Goal: Task Accomplishment & Management: Manage account settings

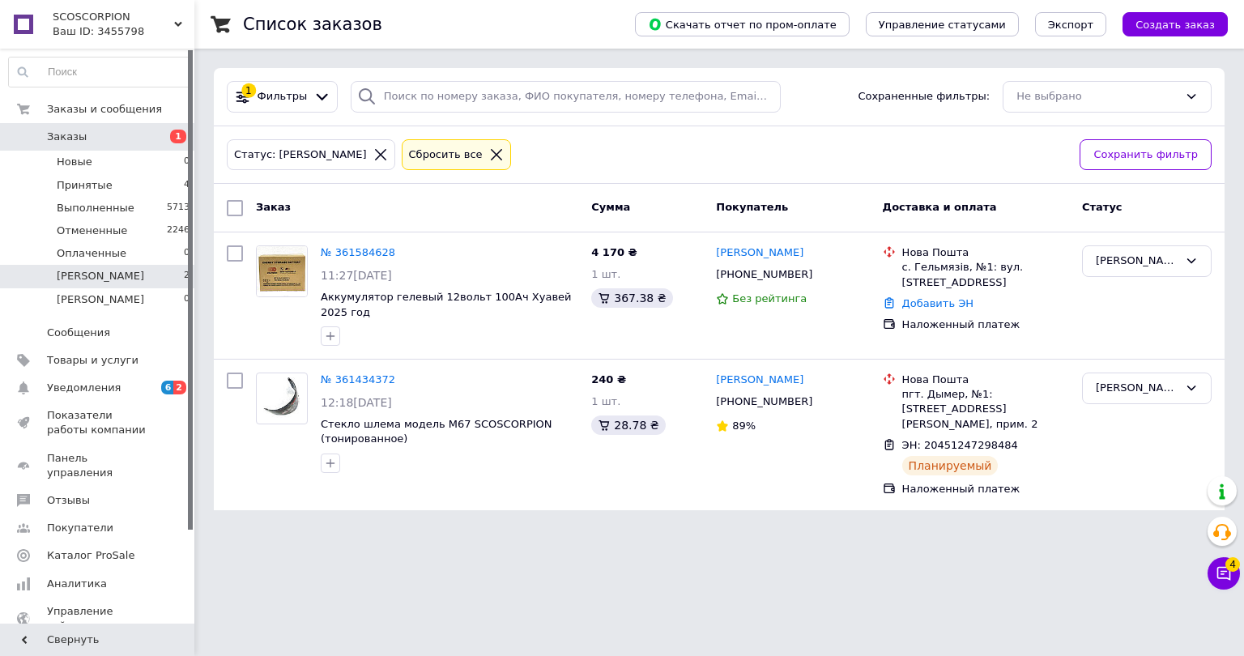
click at [489, 156] on icon at bounding box center [496, 154] width 15 height 15
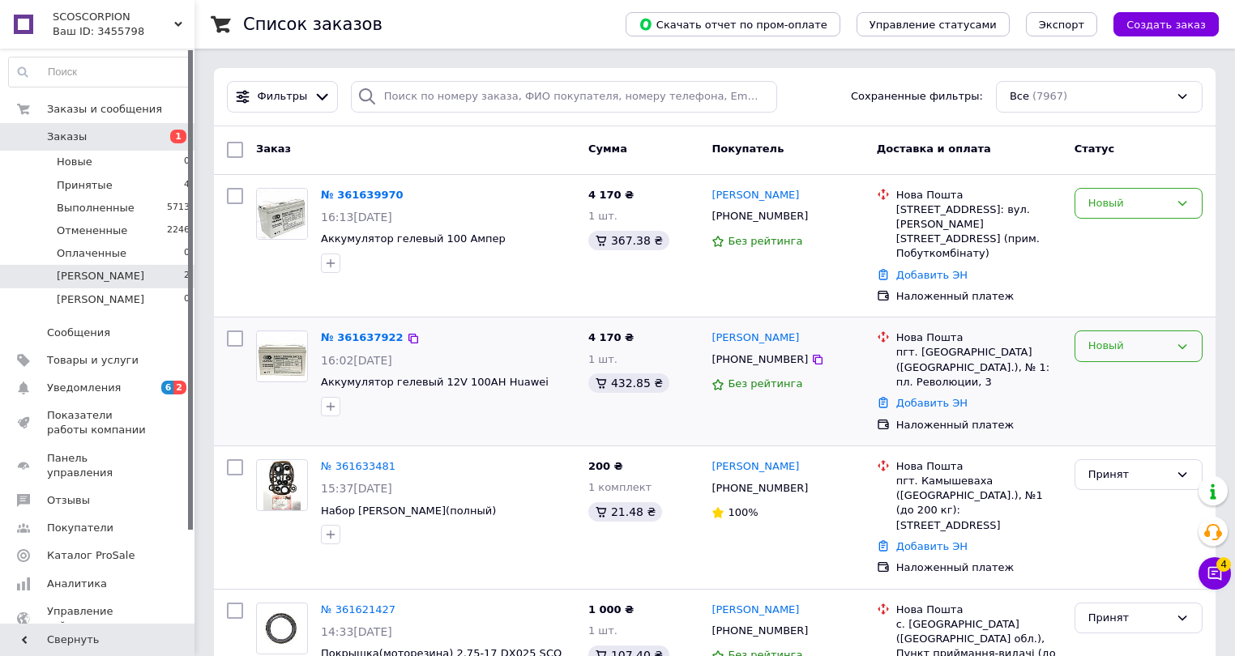
click at [1186, 340] on icon at bounding box center [1181, 346] width 13 height 13
click at [1158, 365] on li "Принят" at bounding box center [1138, 380] width 126 height 30
click at [1182, 204] on icon at bounding box center [1182, 203] width 9 height 5
click at [1154, 240] on li "Принят" at bounding box center [1138, 237] width 126 height 30
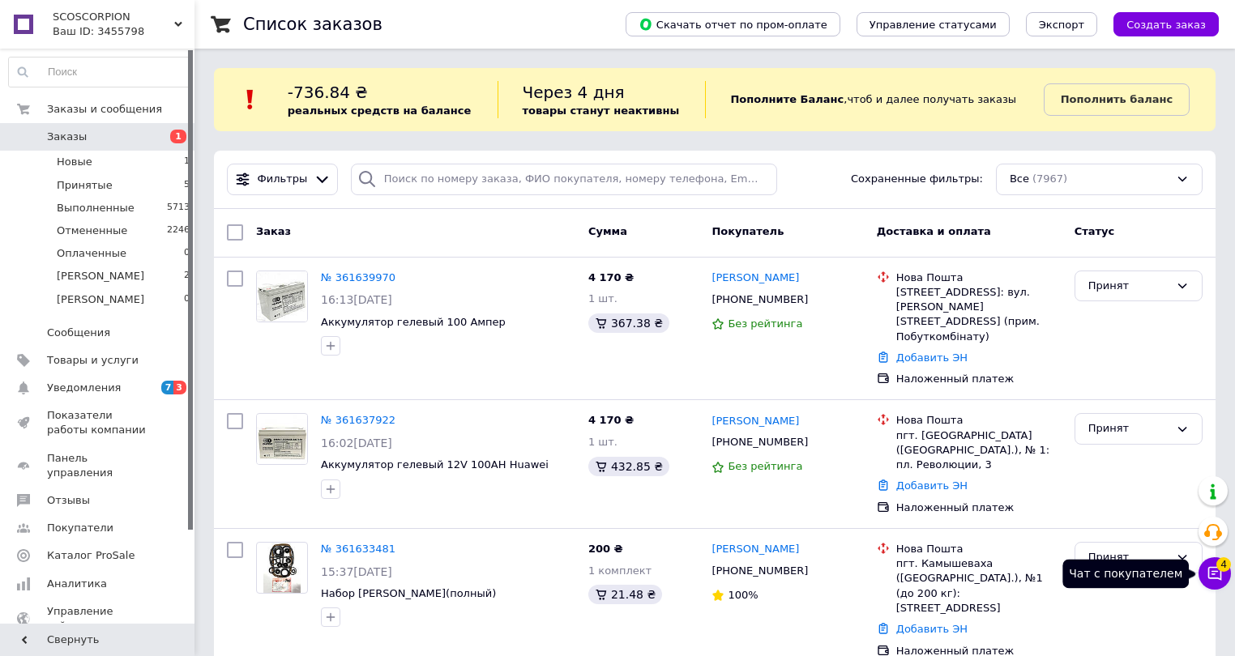
click at [1214, 577] on icon at bounding box center [1214, 573] width 16 height 16
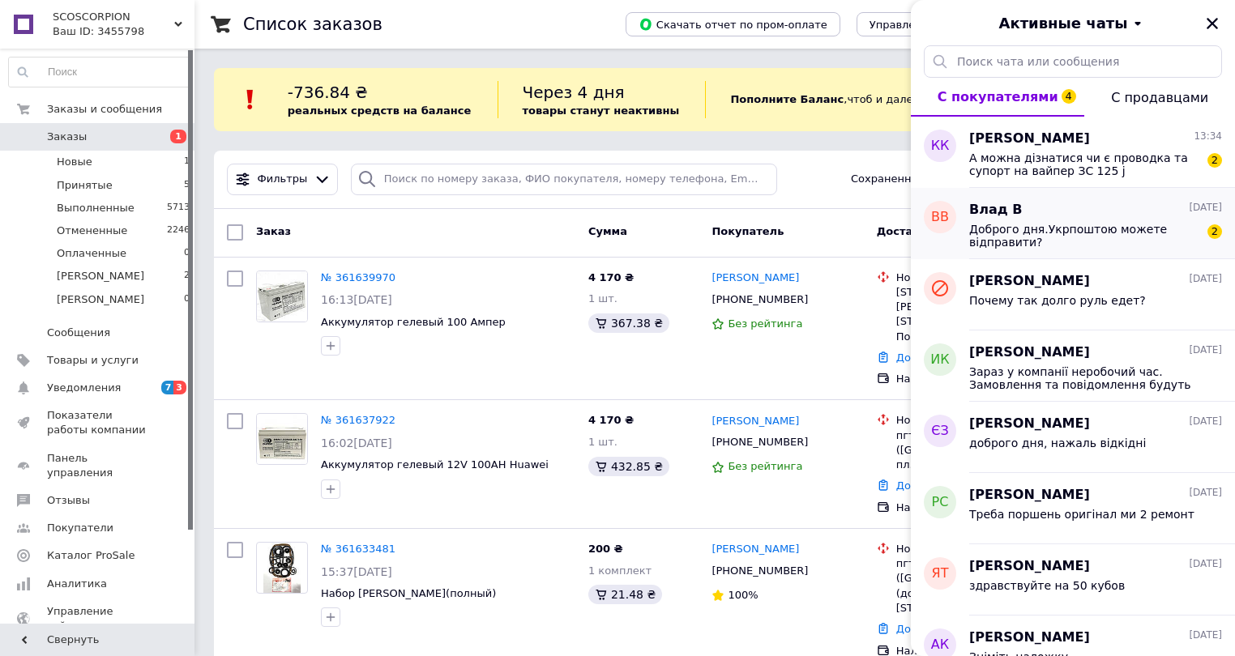
click at [1113, 243] on span "Доброго дня.Укрпоштою можете відправити?" at bounding box center [1084, 236] width 230 height 26
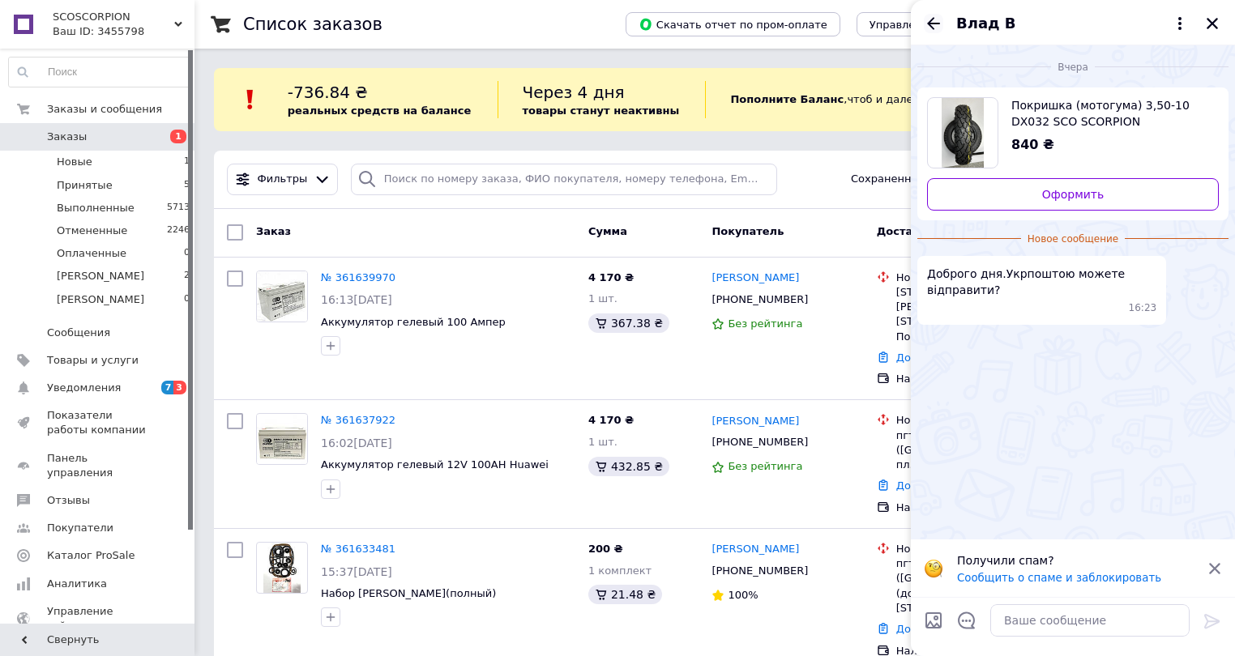
click at [929, 23] on icon "Назад" at bounding box center [933, 23] width 13 height 12
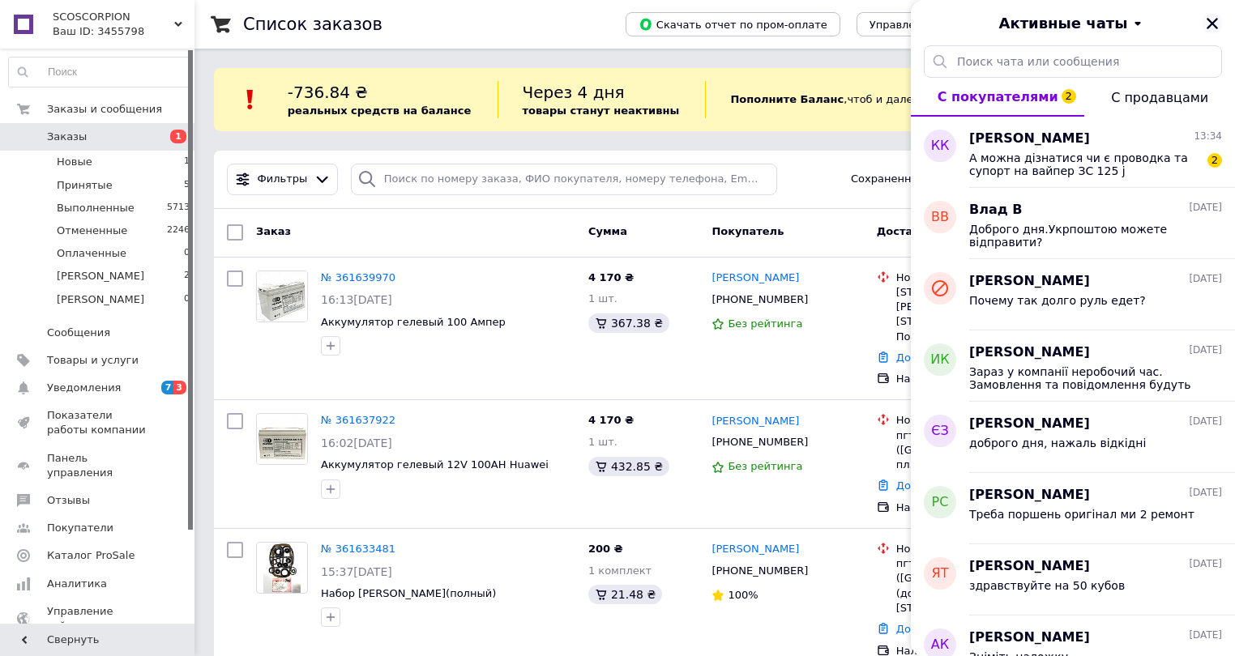
click at [1209, 20] on icon "Закрыть" at bounding box center [1211, 23] width 11 height 11
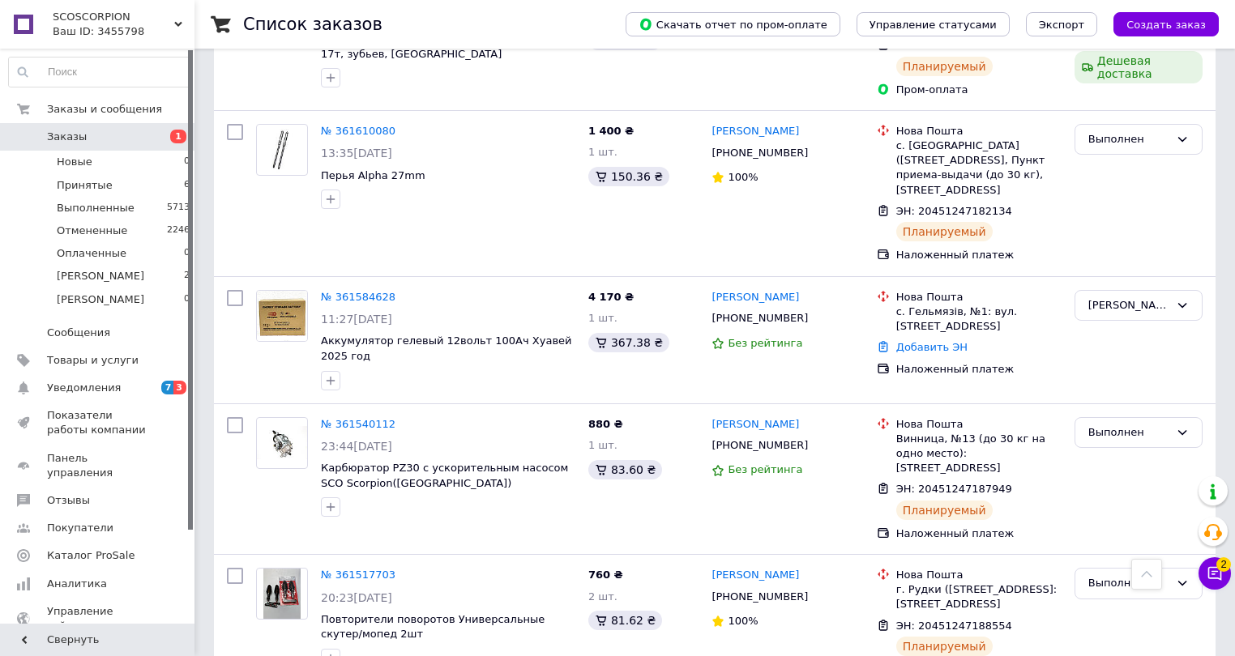
scroll to position [972, 0]
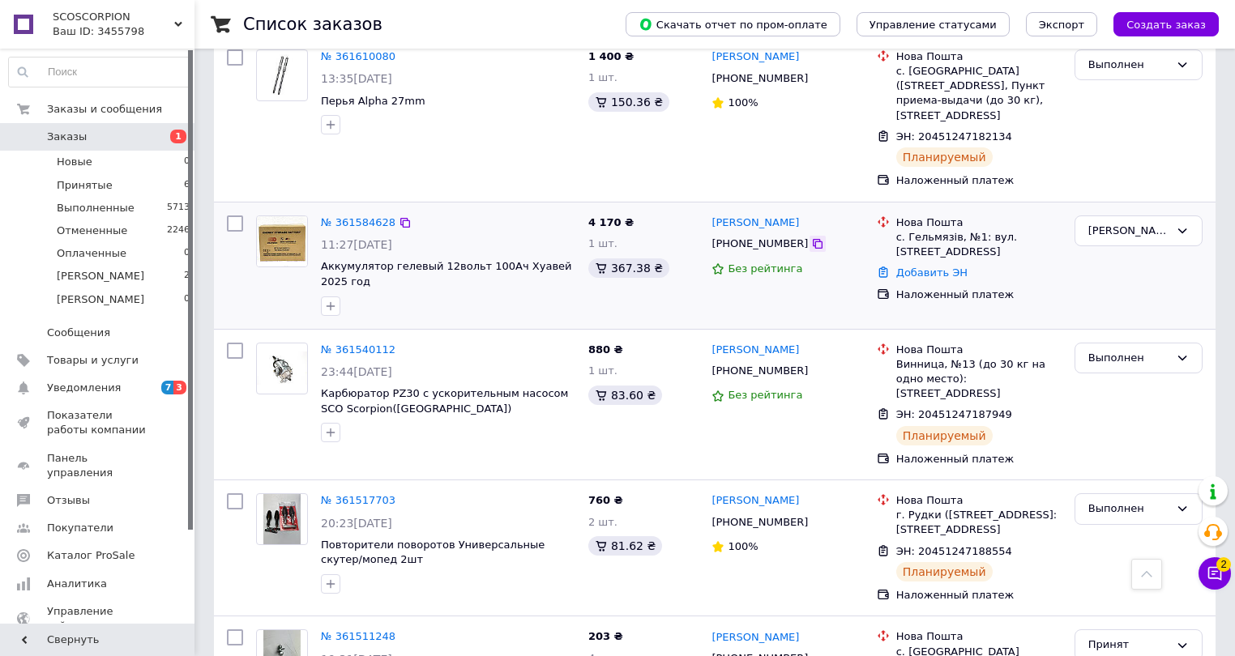
click at [811, 237] on icon at bounding box center [817, 243] width 13 height 13
click at [122, 266] on li "аня 2" at bounding box center [99, 276] width 199 height 23
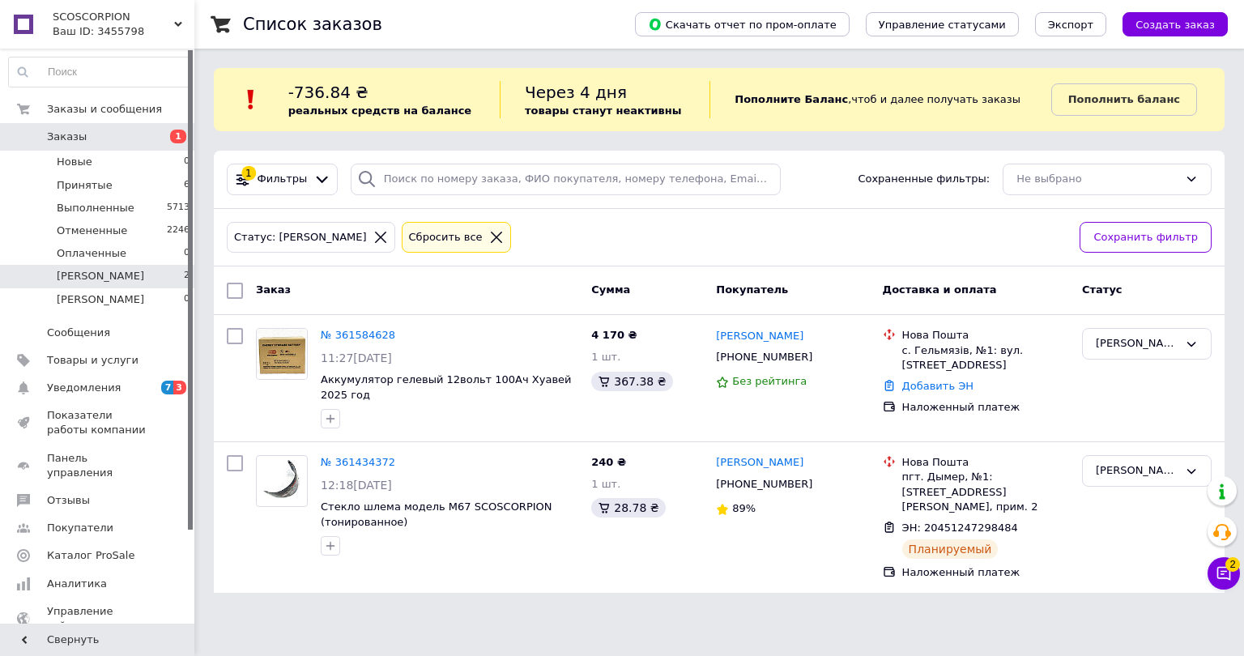
click at [411, 227] on div "Сбросить все" at bounding box center [456, 238] width 109 height 32
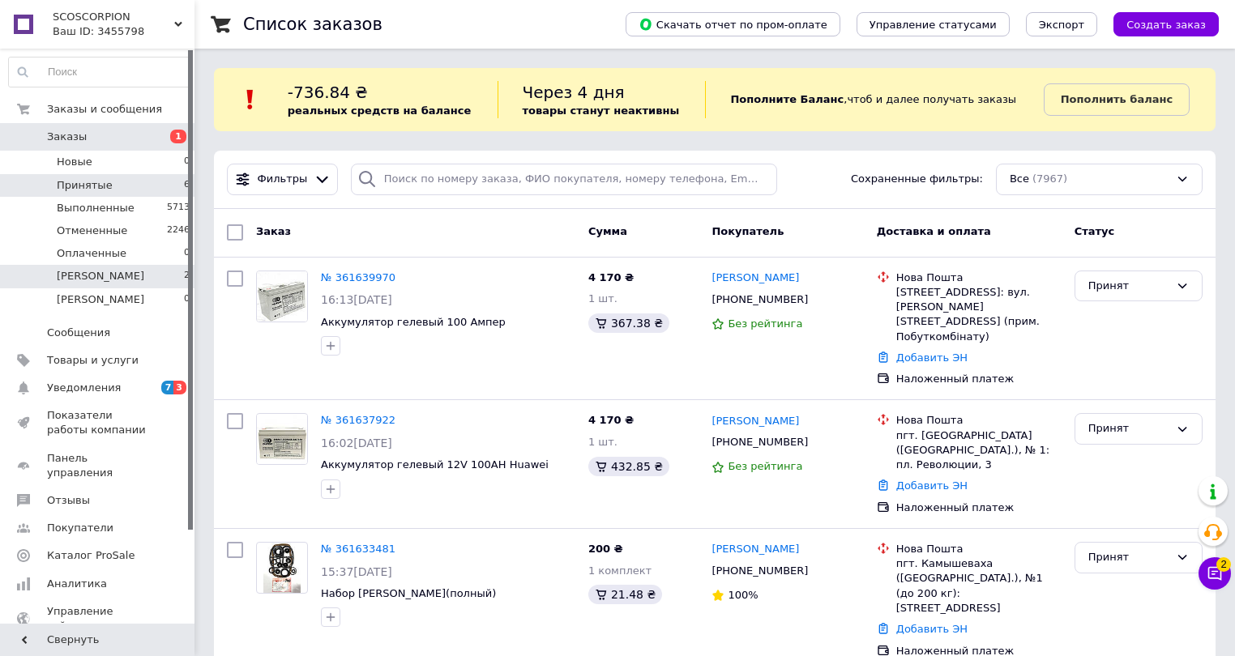
click at [123, 191] on li "Принятые 6" at bounding box center [99, 185] width 199 height 23
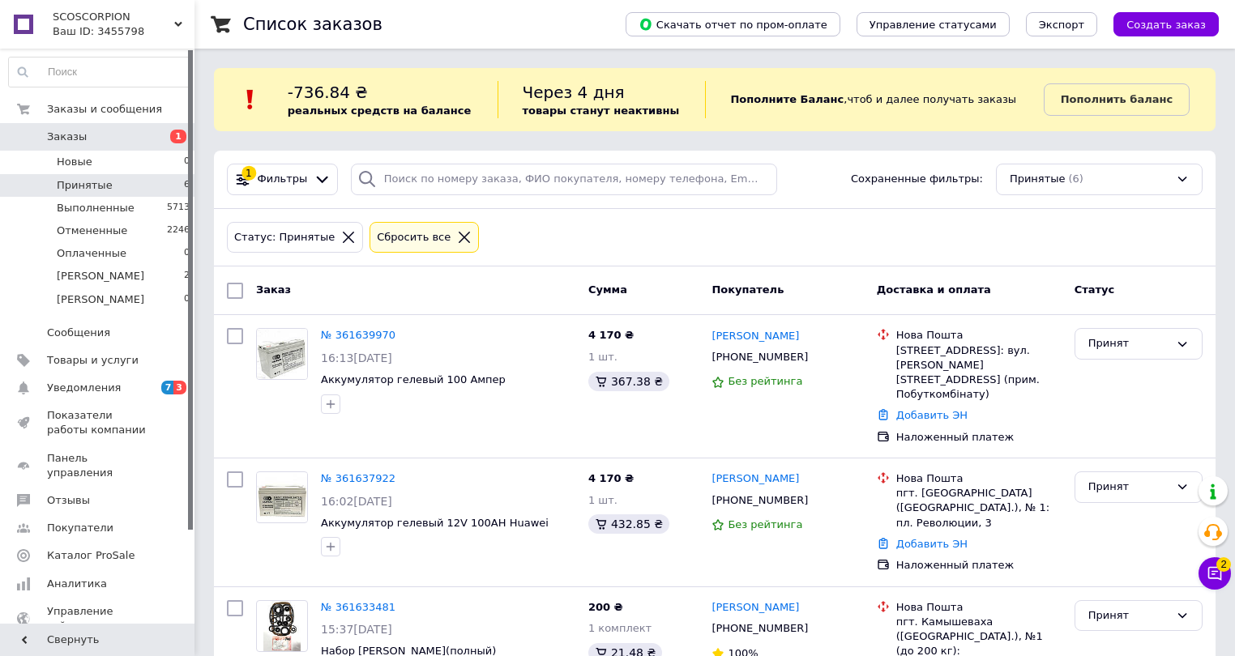
click at [457, 233] on icon at bounding box center [464, 237] width 15 height 15
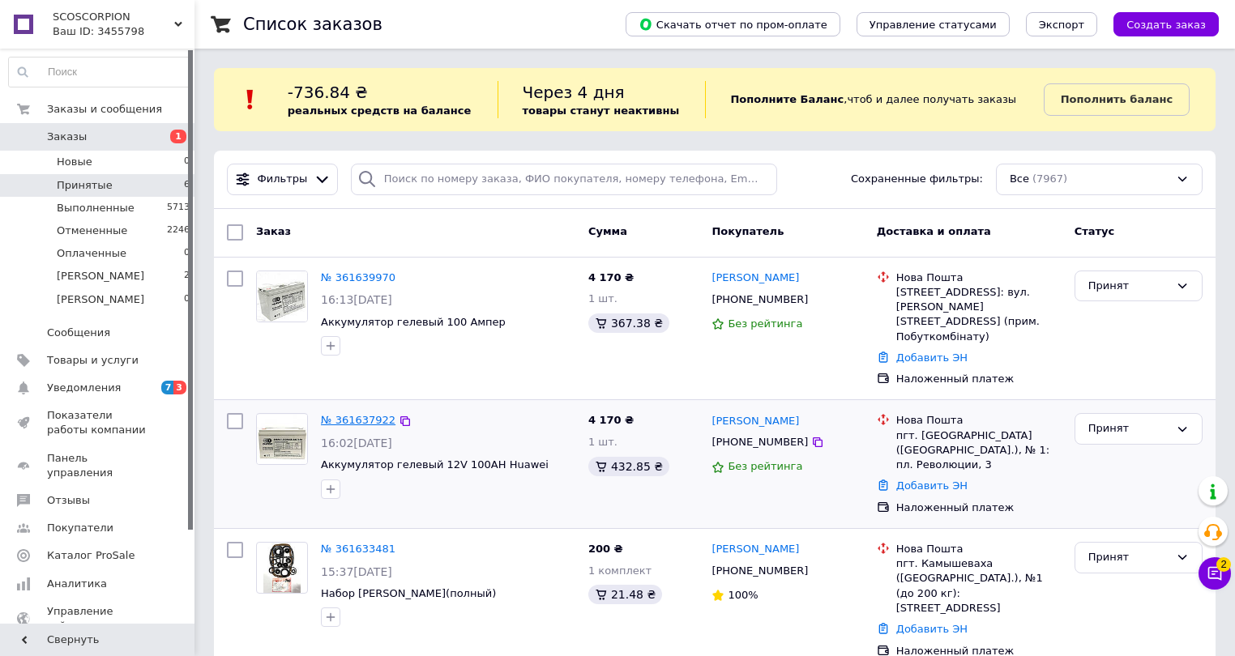
click at [366, 414] on link "№ 361637922" at bounding box center [358, 420] width 75 height 12
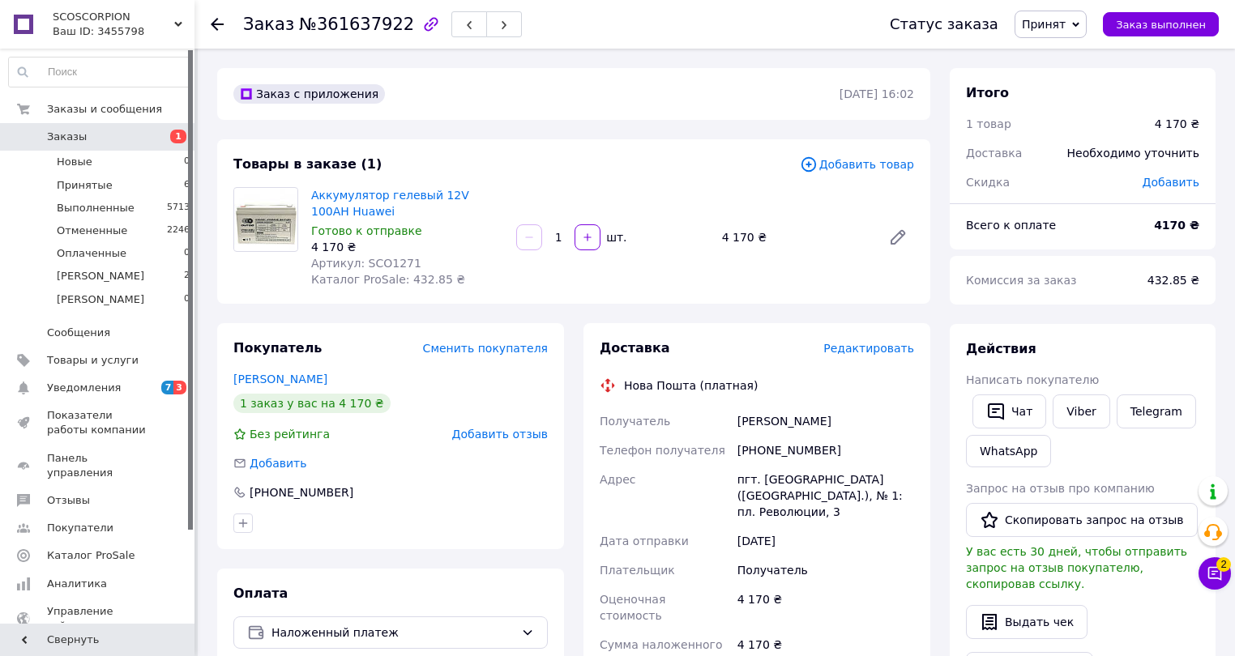
click at [214, 20] on use at bounding box center [217, 24] width 13 height 13
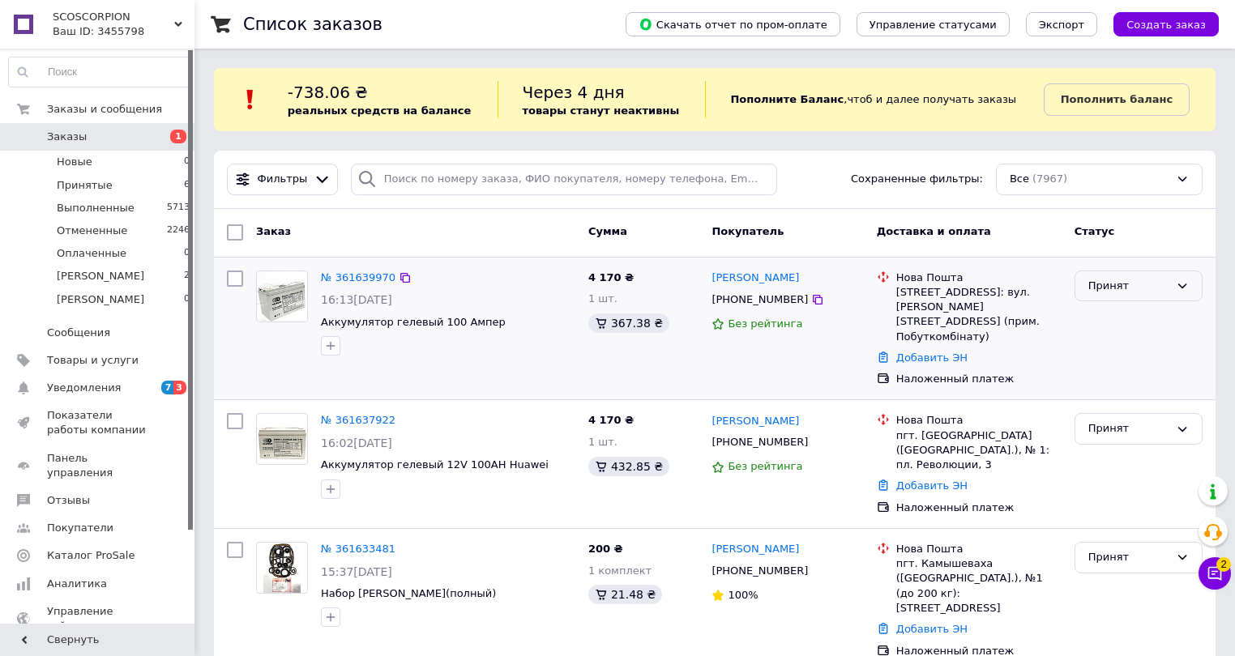
click at [1183, 284] on icon at bounding box center [1181, 285] width 13 height 13
click at [1123, 412] on li "[PERSON_NAME]" at bounding box center [1138, 409] width 126 height 30
click at [359, 280] on link "№ 361639970" at bounding box center [358, 277] width 75 height 12
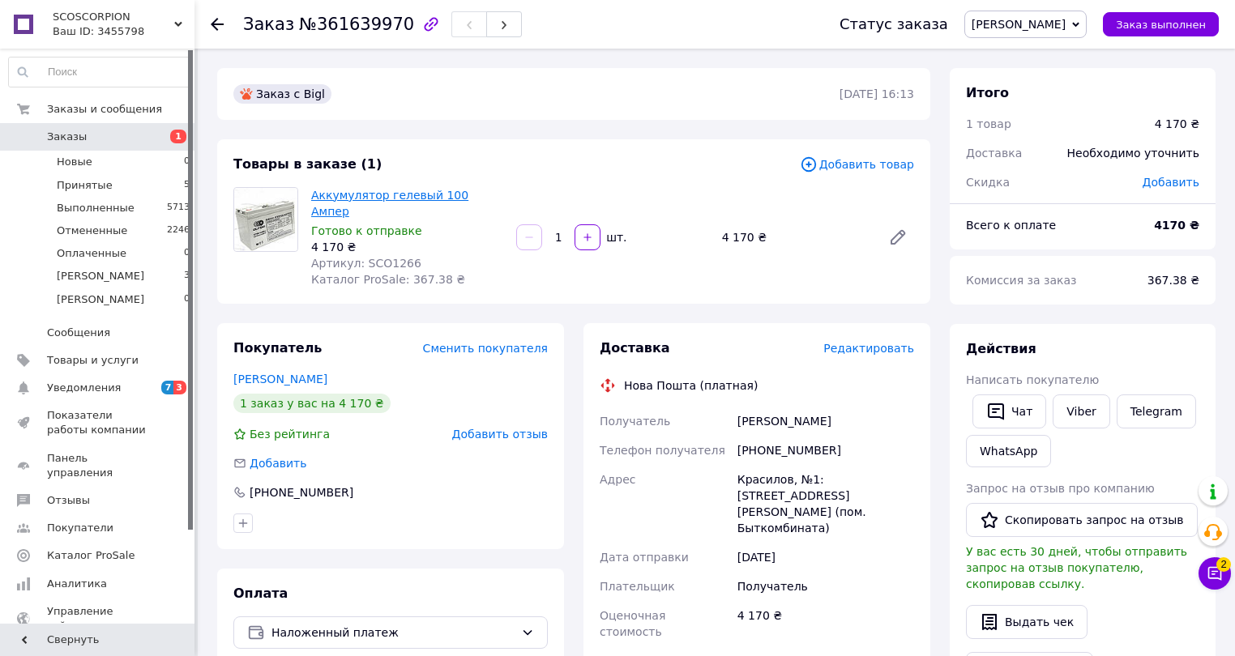
click at [355, 189] on link "Аккумулятор гелевый 100 Ампер" at bounding box center [389, 203] width 157 height 29
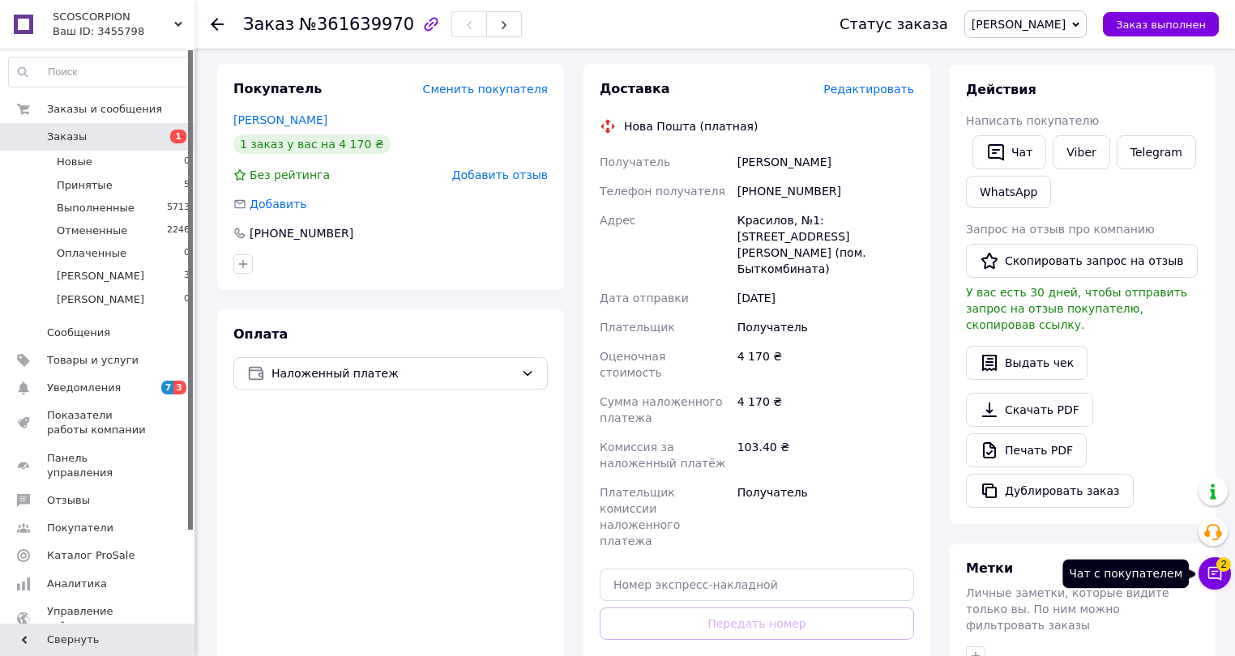
click at [1209, 566] on icon at bounding box center [1214, 573] width 16 height 16
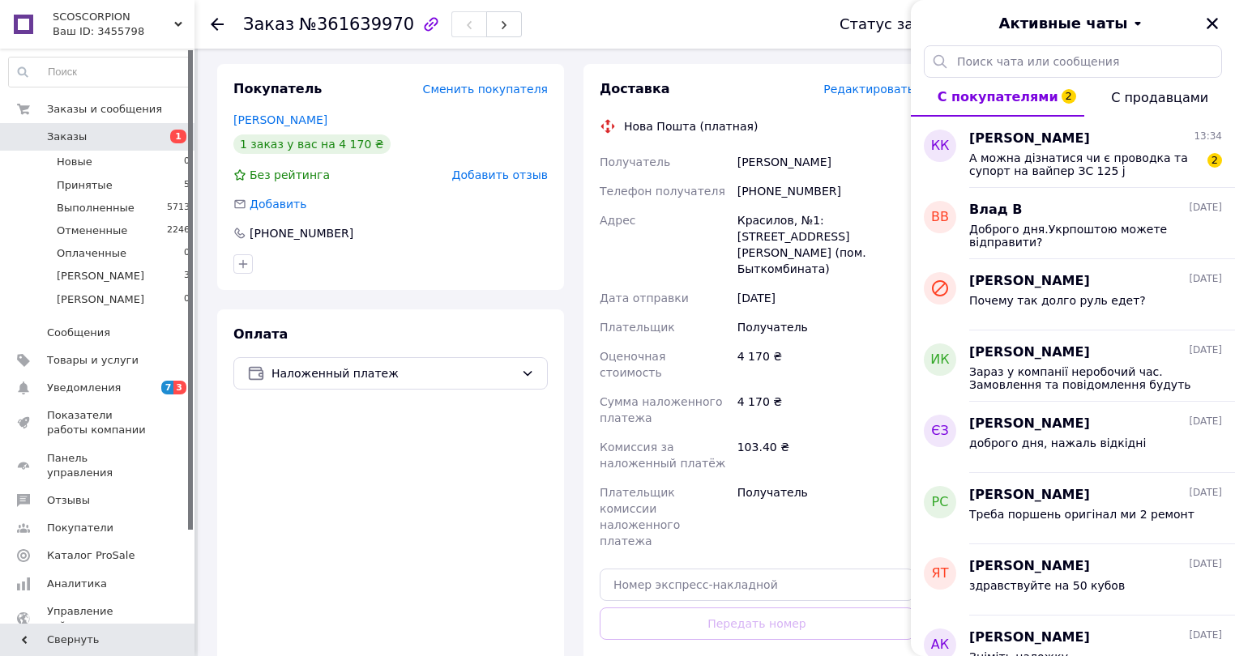
click at [216, 20] on icon at bounding box center [217, 24] width 13 height 13
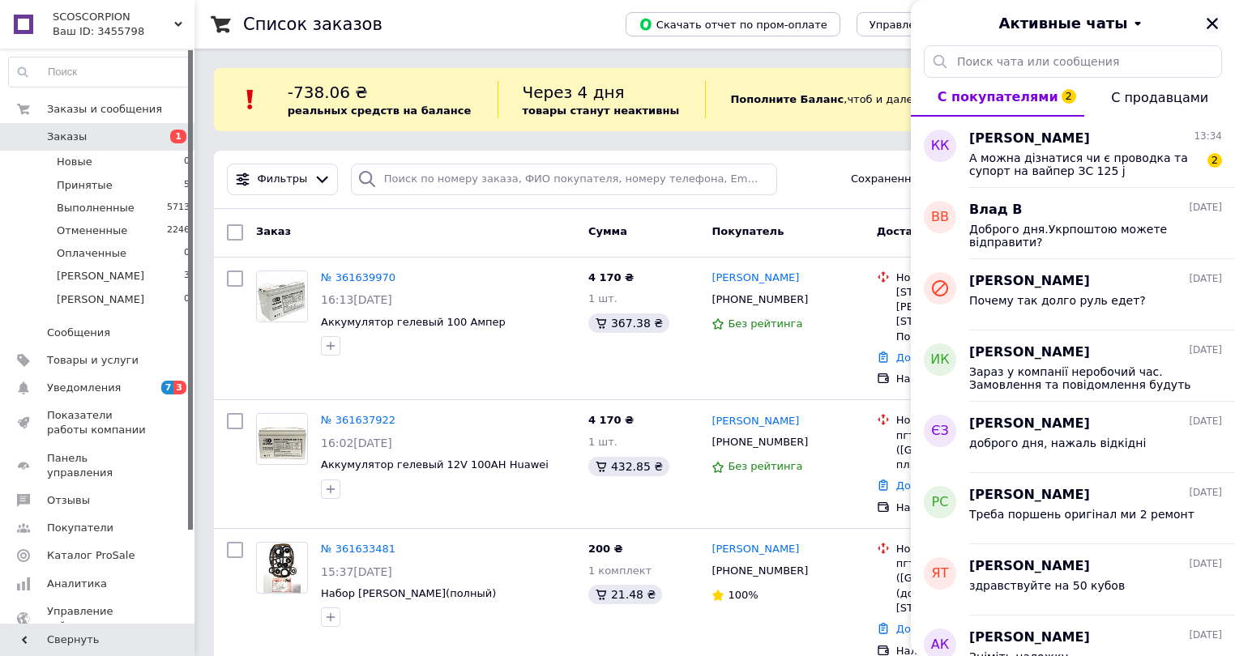
click at [1218, 23] on icon "Закрыть" at bounding box center [1212, 23] width 15 height 15
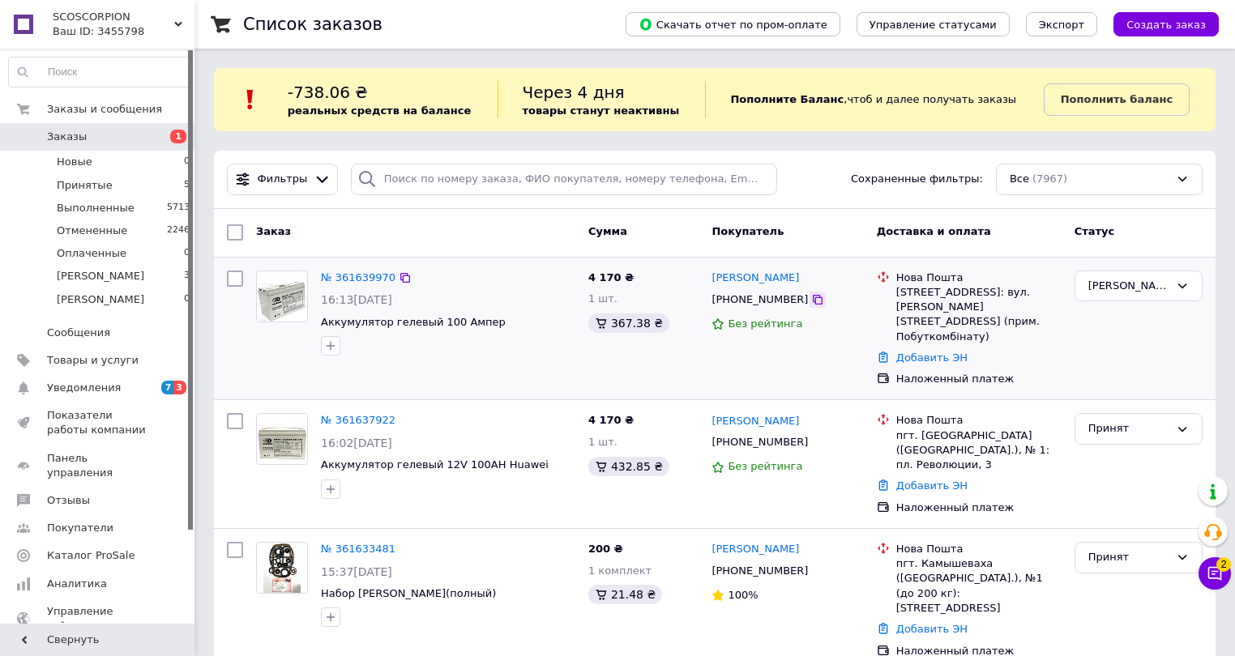
click at [813, 297] on icon at bounding box center [818, 300] width 10 height 10
click at [917, 352] on link "Добавить ЭН" at bounding box center [931, 358] width 71 height 12
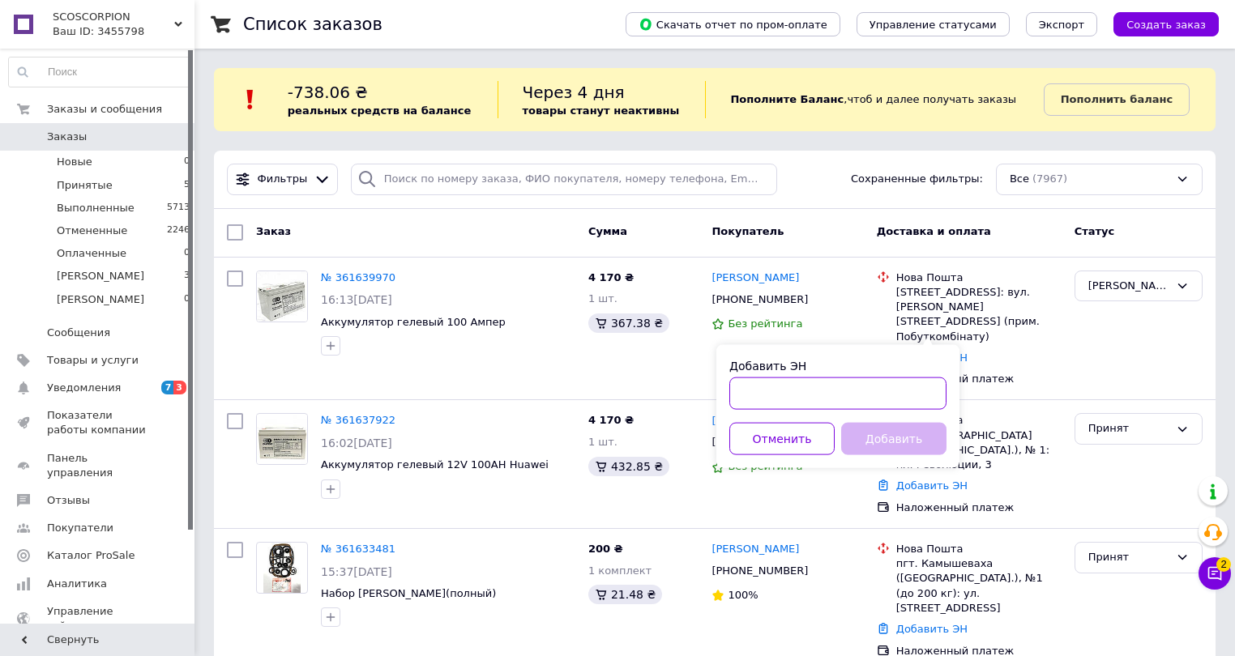
paste input "20451247402930"
type input "20451247402930"
click at [886, 433] on button "Добавить" at bounding box center [893, 439] width 105 height 32
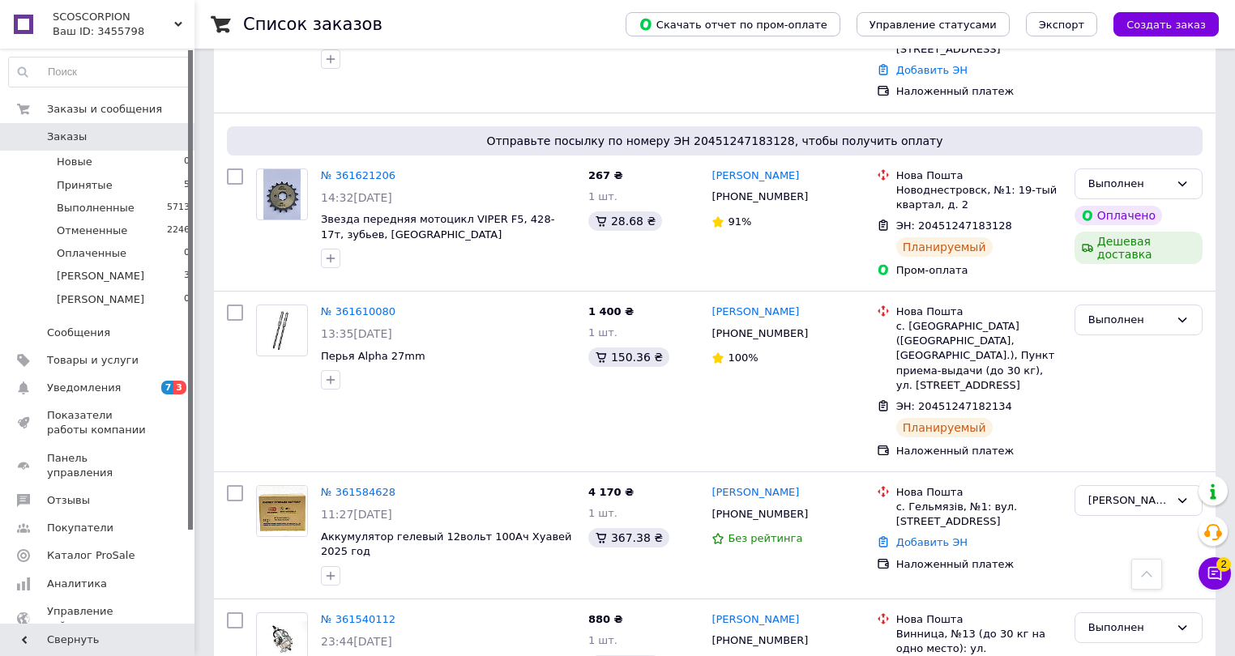
scroll to position [843, 0]
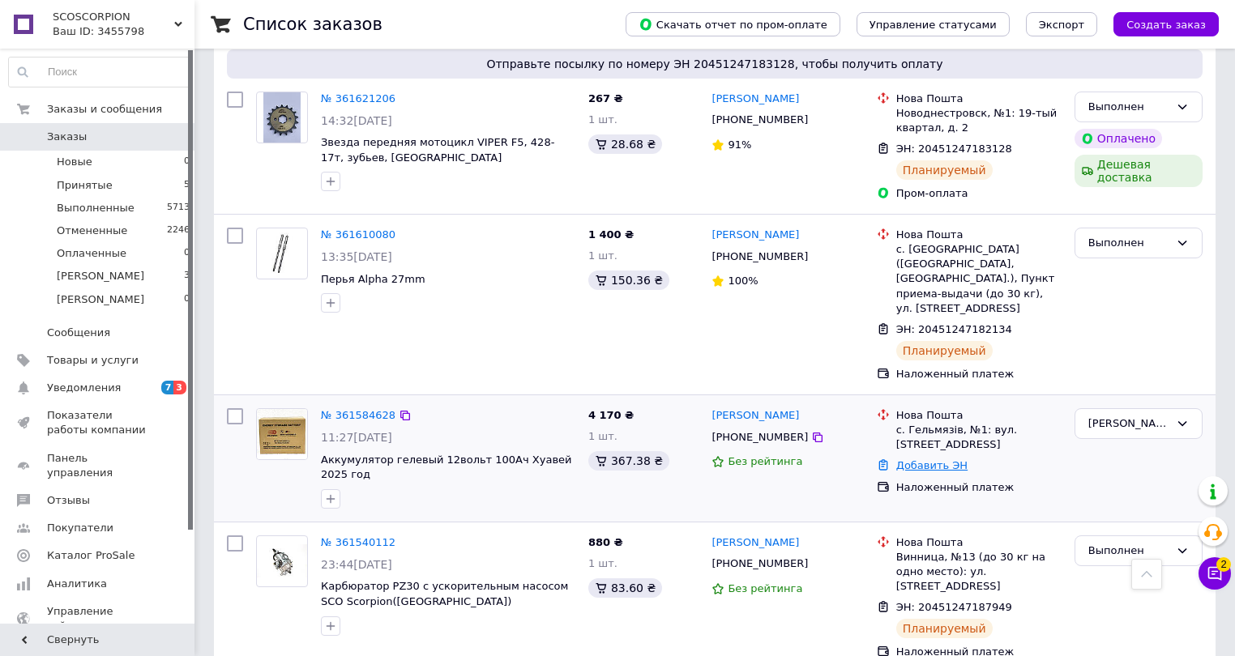
click at [929, 459] on link "Добавить ЭН" at bounding box center [931, 465] width 71 height 12
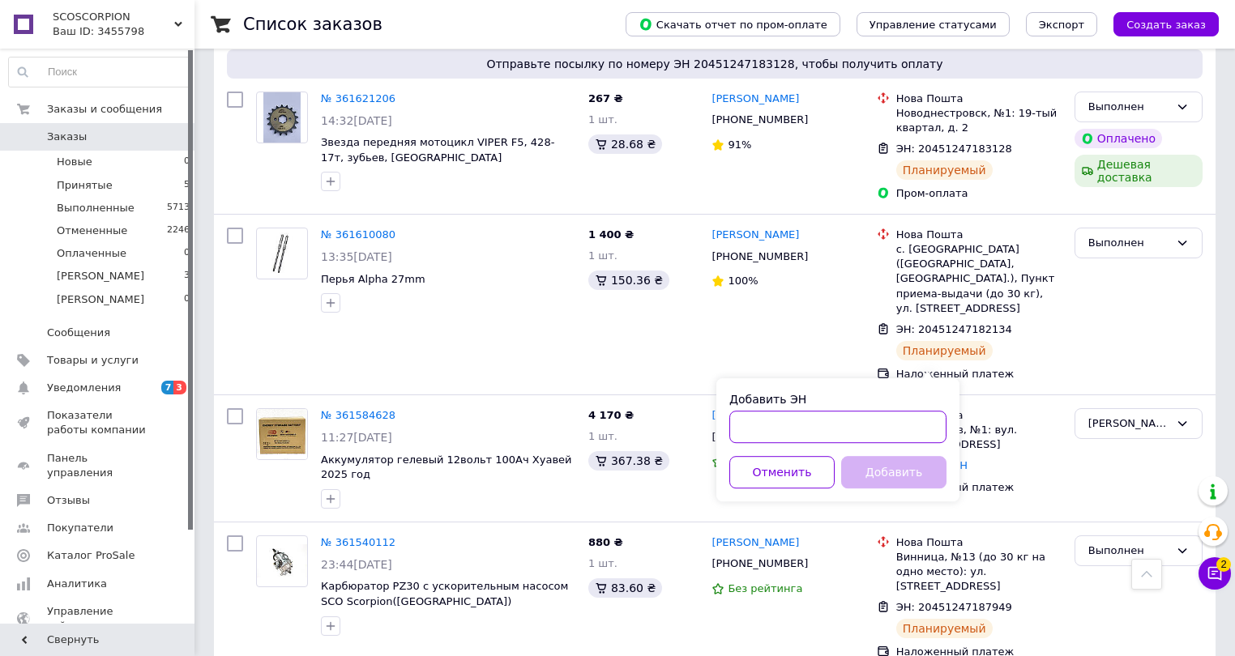
paste input "20451247386201"
type input "20451247386201"
click at [881, 471] on button "Добавить" at bounding box center [893, 472] width 105 height 32
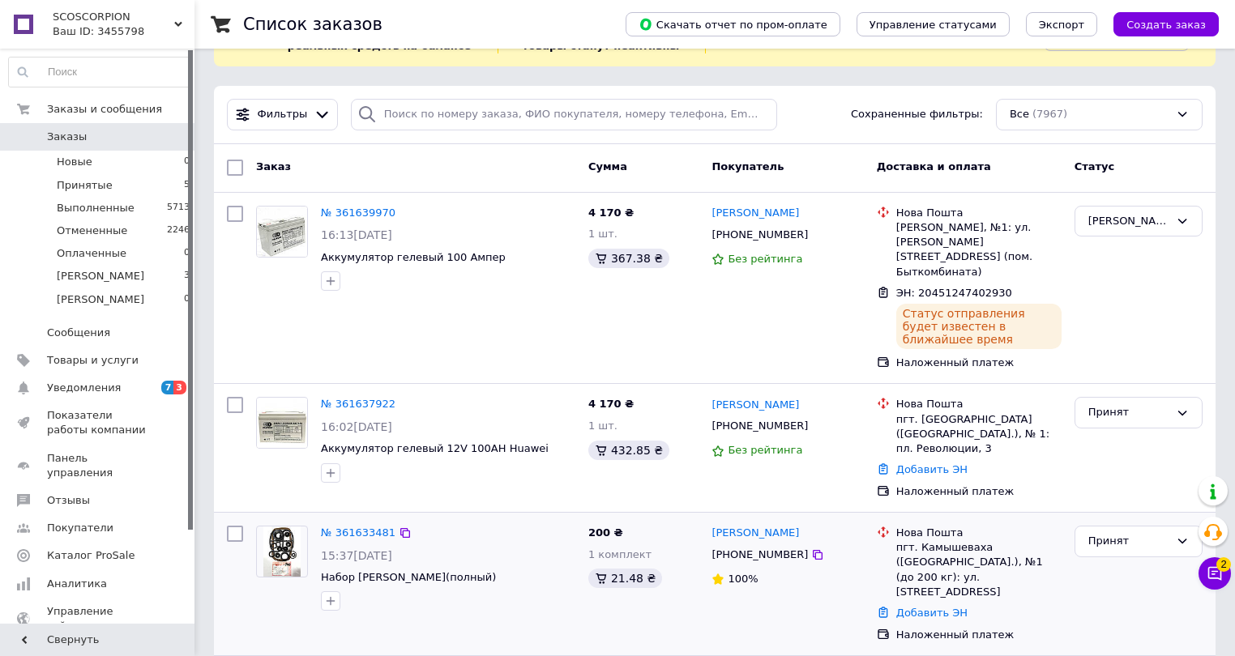
scroll to position [0, 0]
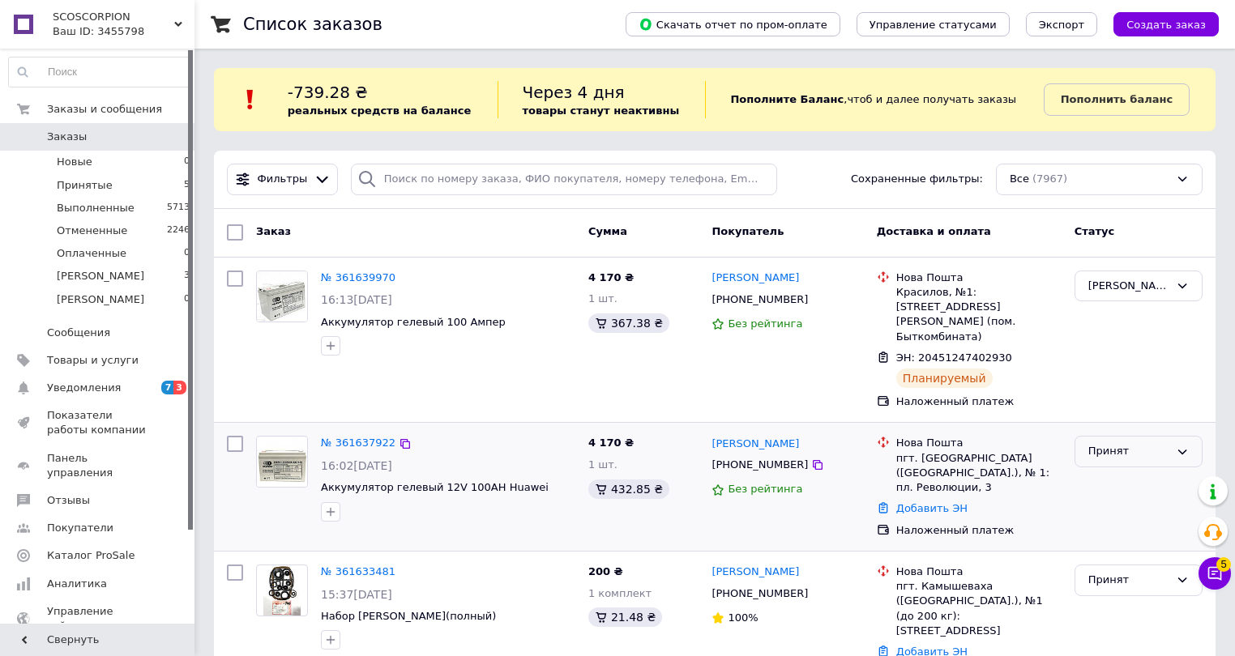
click at [1181, 450] on icon at bounding box center [1182, 452] width 9 height 5
click at [1115, 560] on li "[PERSON_NAME]" at bounding box center [1138, 575] width 126 height 30
click at [813, 460] on icon at bounding box center [818, 465] width 10 height 10
click at [949, 502] on link "Добавить ЭН" at bounding box center [931, 508] width 71 height 12
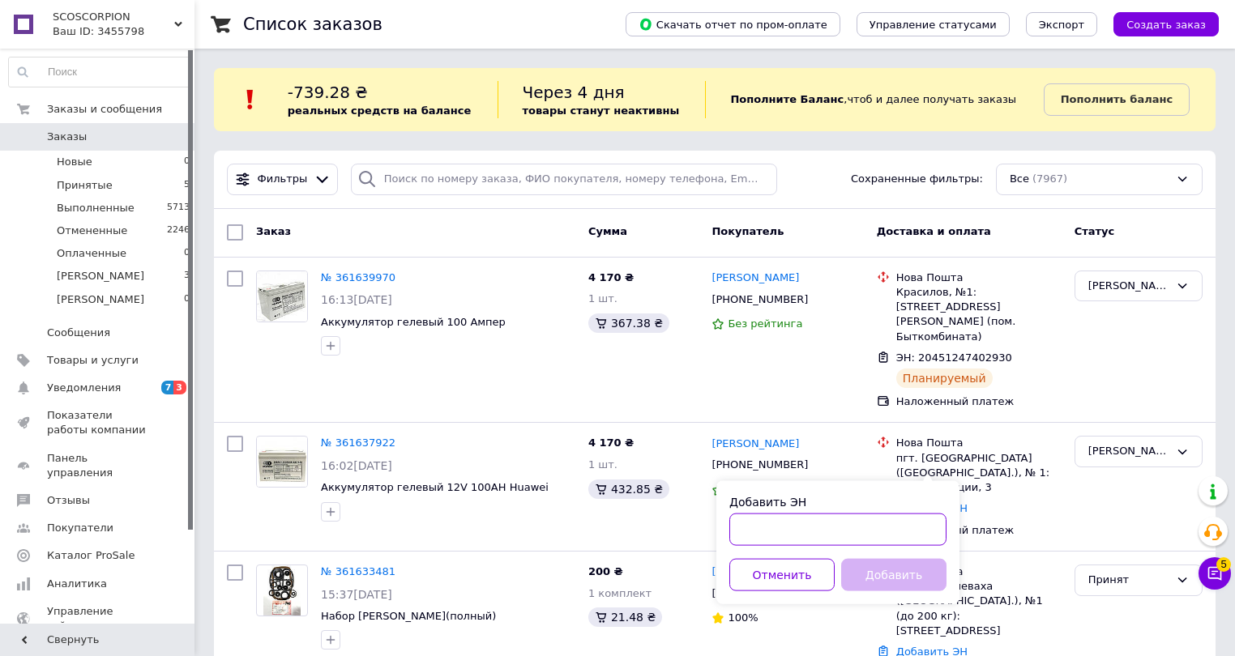
paste input "20451247419975"
type input "20451247419975"
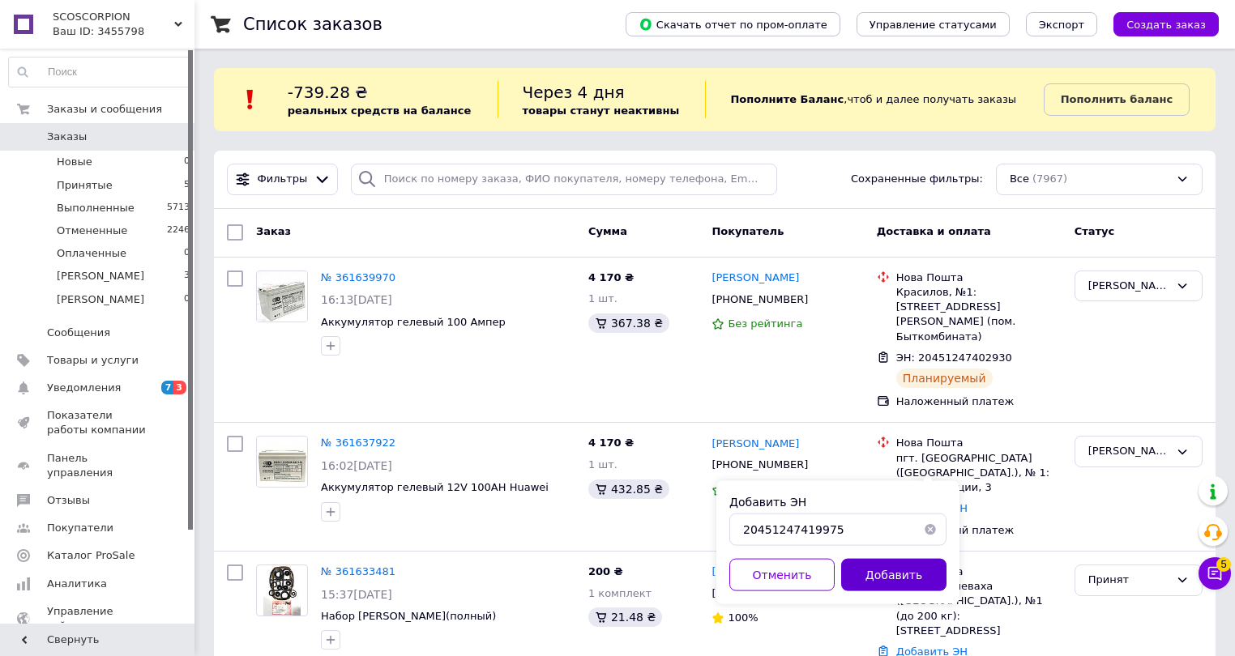
click at [894, 565] on button "Добавить" at bounding box center [893, 575] width 105 height 32
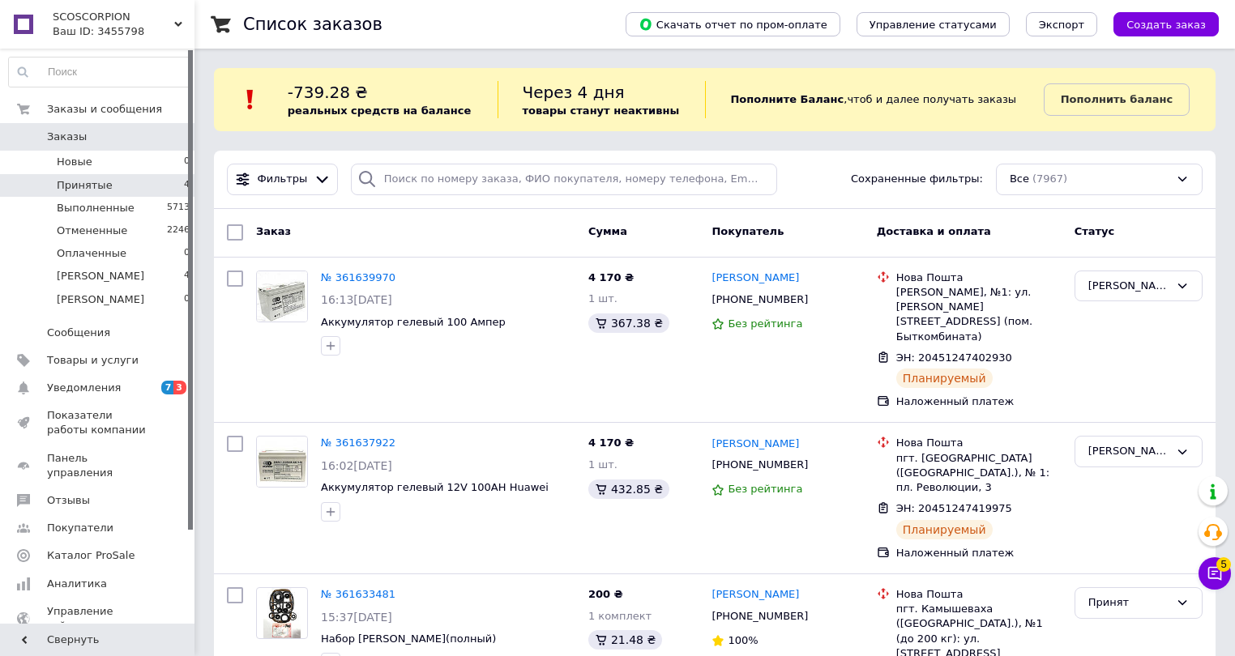
click at [143, 186] on li "Принятые 4" at bounding box center [99, 185] width 199 height 23
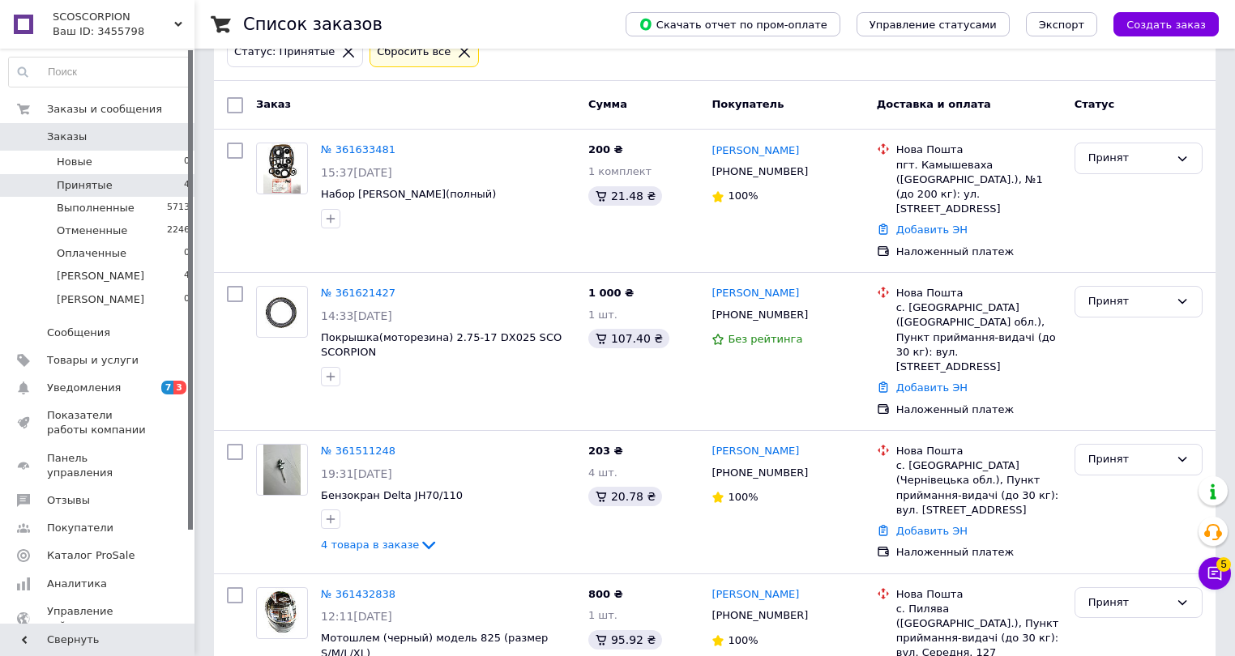
scroll to position [199, 0]
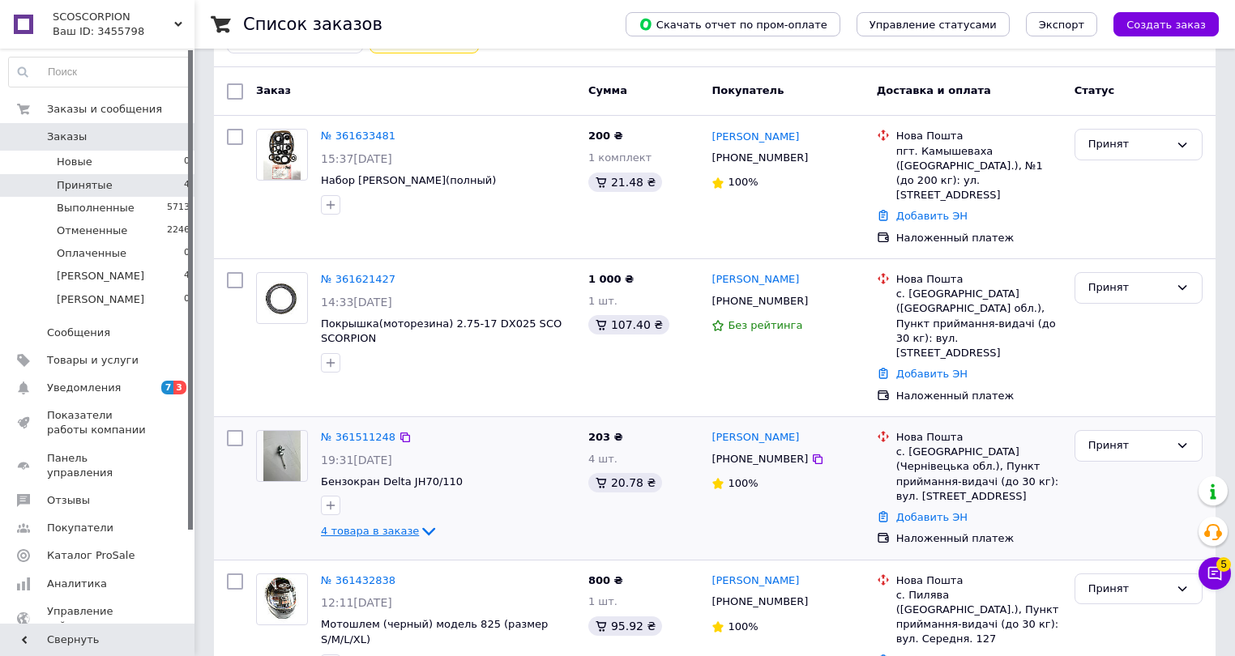
click at [403, 525] on span "4 товара в заказе" at bounding box center [370, 531] width 98 height 12
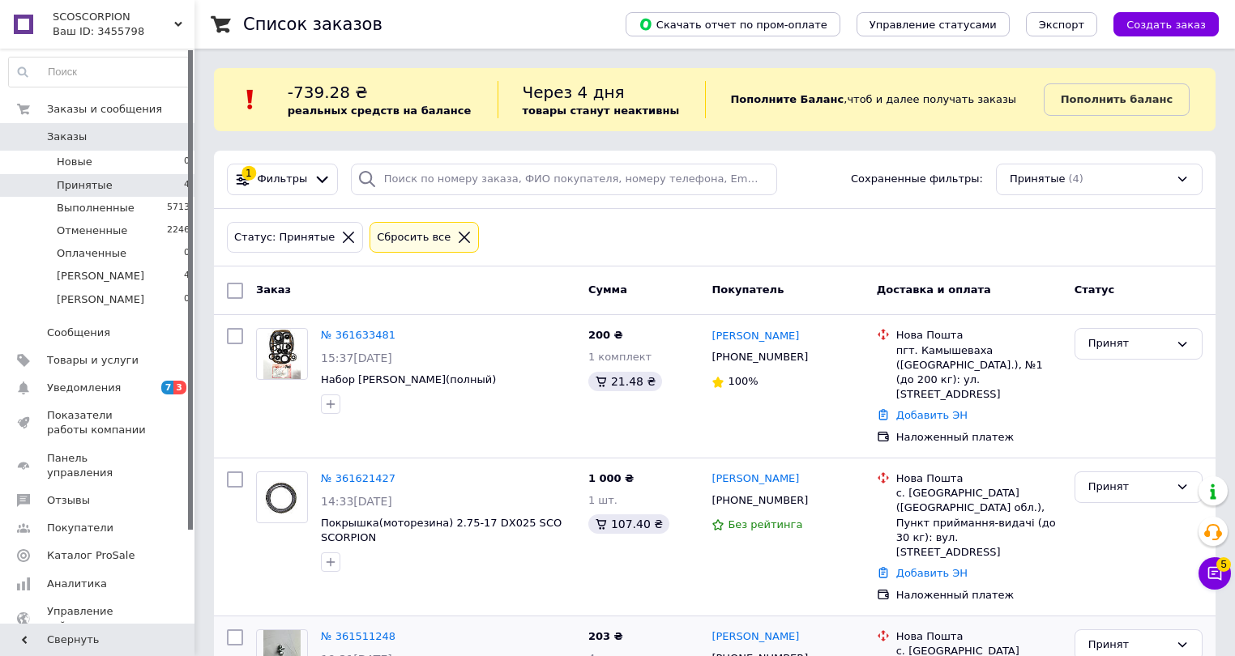
scroll to position [0, 0]
click at [457, 237] on icon at bounding box center [464, 237] width 15 height 15
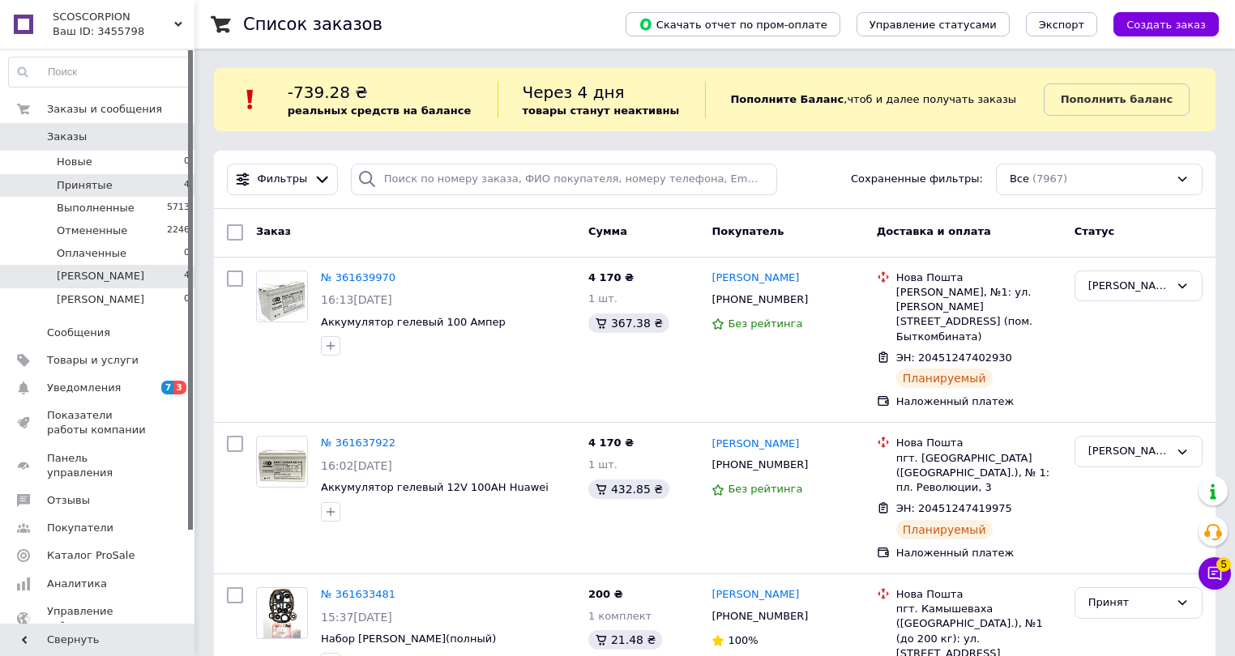
click at [91, 272] on li "аня 4" at bounding box center [99, 276] width 199 height 23
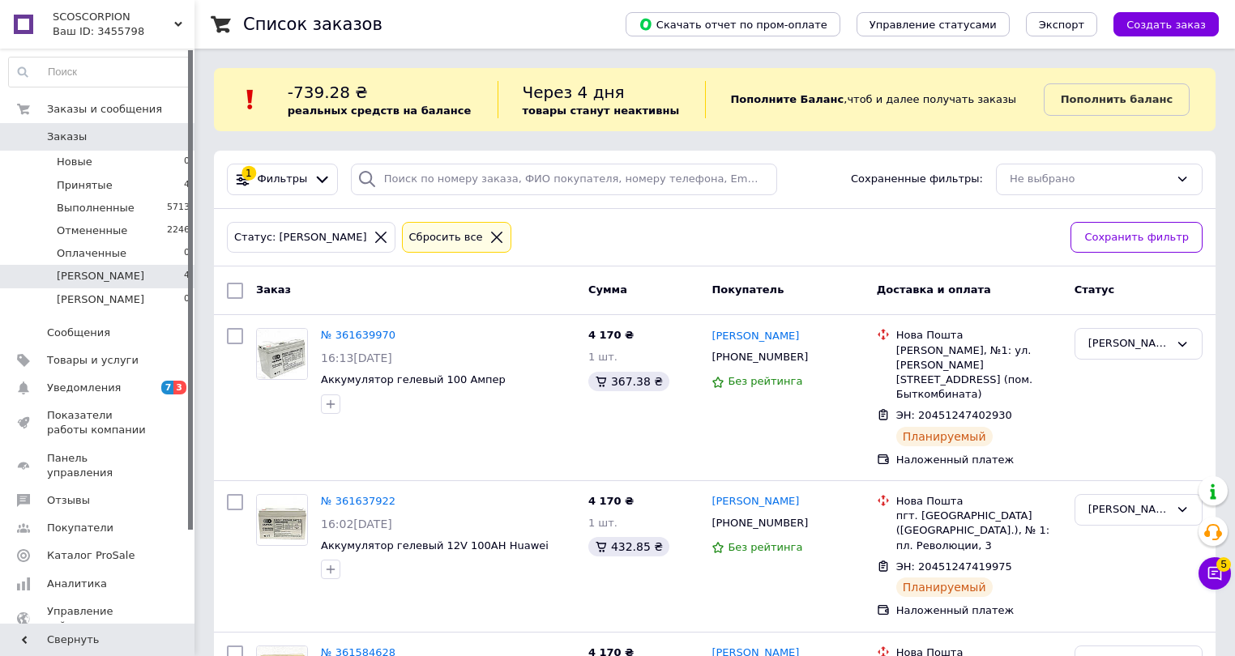
click at [489, 237] on icon at bounding box center [496, 237] width 15 height 15
